Goal: Check status

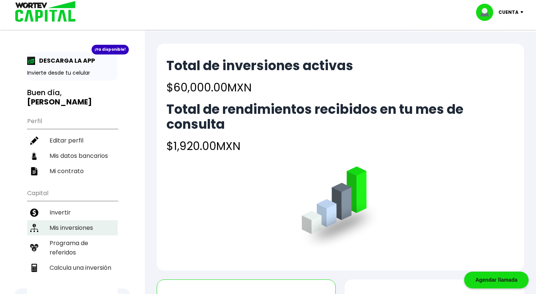
click at [66, 220] on li "Mis inversiones" at bounding box center [72, 227] width 91 height 15
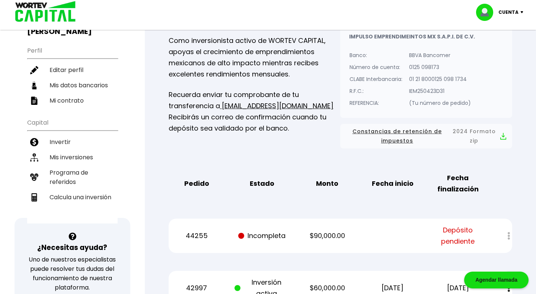
scroll to position [114, 0]
